Goal: Task Accomplishment & Management: Manage account settings

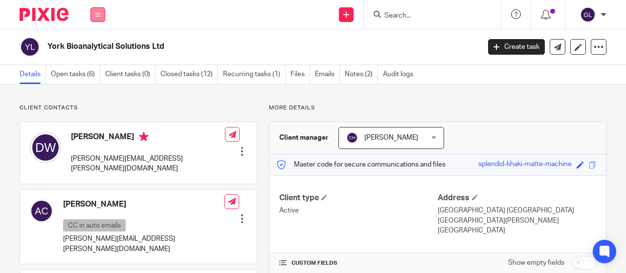
click at [101, 12] on button at bounding box center [97, 14] width 15 height 15
click at [92, 44] on link "Work" at bounding box center [93, 45] width 16 height 7
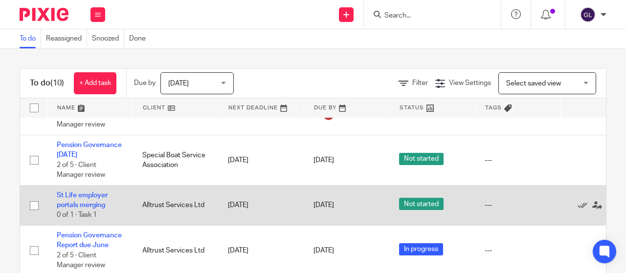
scroll to position [326, 0]
click at [92, 192] on link "St Life employer portals merging" at bounding box center [82, 200] width 51 height 17
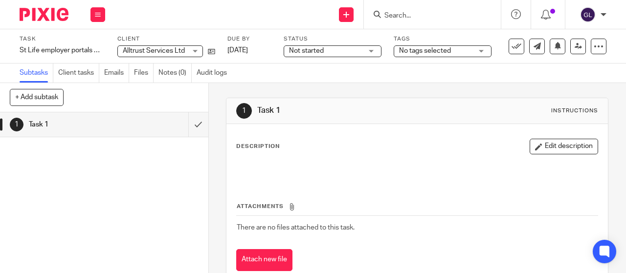
click at [301, 50] on span "Not started" at bounding box center [306, 50] width 35 height 7
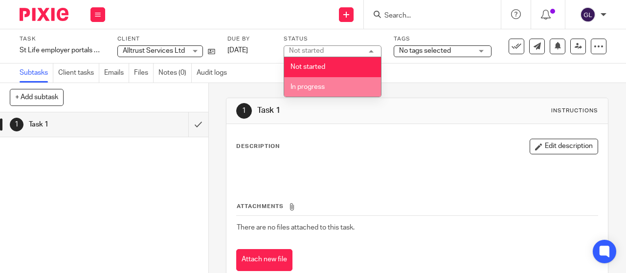
click at [301, 87] on span "In progress" at bounding box center [307, 87] width 34 height 7
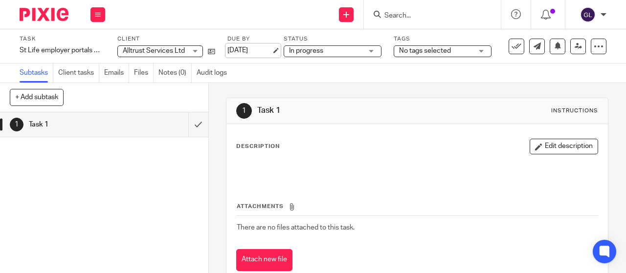
click at [253, 47] on link "[DATE]" at bounding box center [249, 50] width 44 height 10
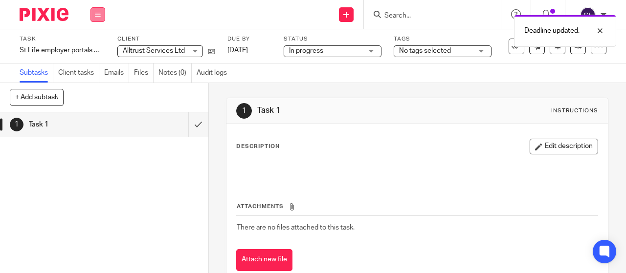
click at [96, 13] on icon at bounding box center [98, 15] width 6 height 6
click at [89, 45] on link "Work" at bounding box center [93, 45] width 17 height 7
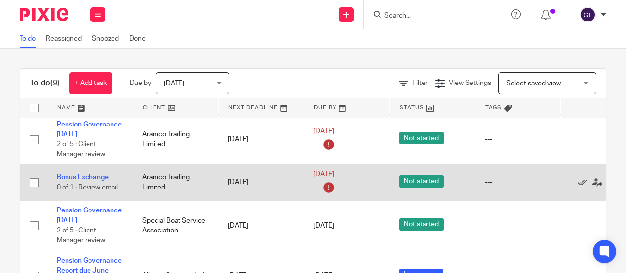
scroll to position [285, 0]
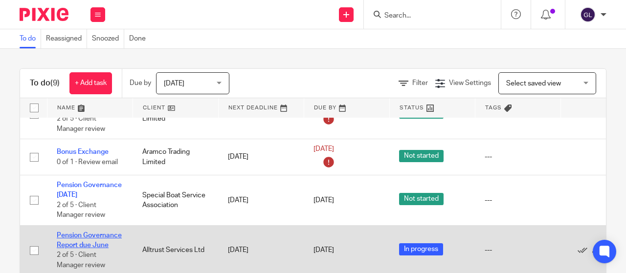
click at [99, 232] on link "Pension Governance Report due June" at bounding box center [89, 240] width 65 height 17
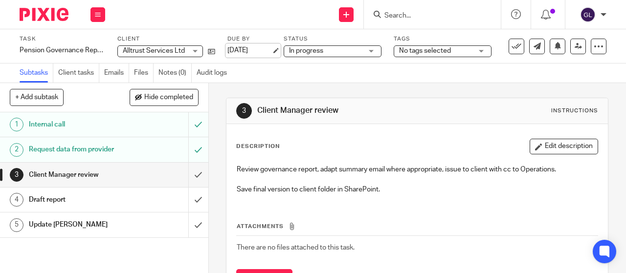
click at [235, 49] on link "29 Sep 2025" at bounding box center [249, 50] width 44 height 10
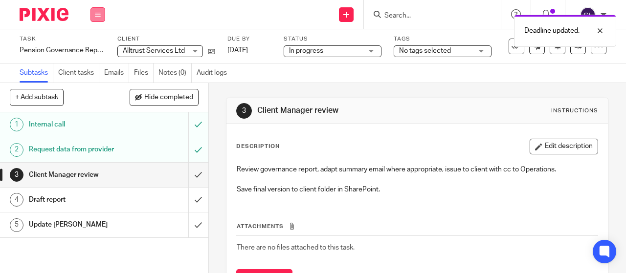
click at [99, 17] on button at bounding box center [97, 14] width 15 height 15
click at [94, 45] on link "Work" at bounding box center [93, 45] width 17 height 7
